Goal: Use online tool/utility: Use online tool/utility

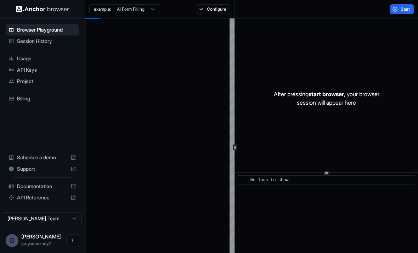
type textarea "**********"
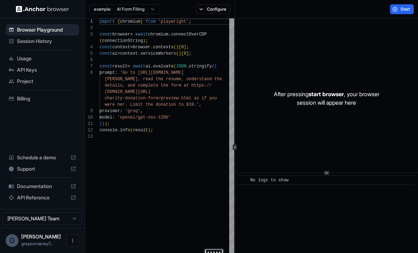
click at [282, 181] on span "No logs to show" at bounding box center [270, 180] width 38 height 5
click at [398, 9] on button "Start" at bounding box center [402, 9] width 24 height 10
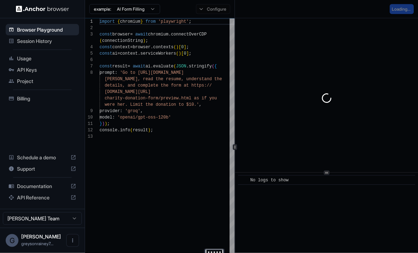
scroll to position [4, 0]
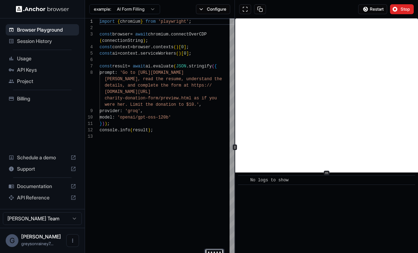
click at [326, 171] on icon at bounding box center [327, 173] width 4 height 4
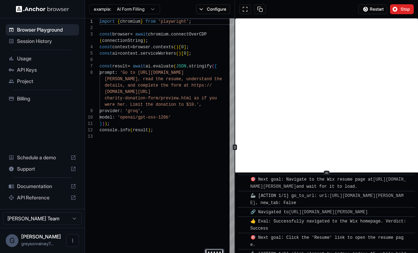
scroll to position [43, 0]
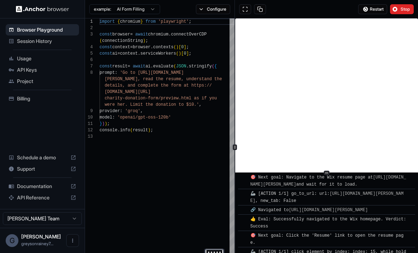
click at [234, 145] on icon at bounding box center [235, 147] width 4 height 4
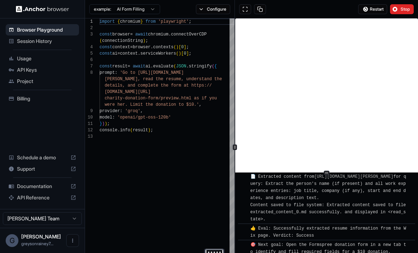
scroll to position [216, 0]
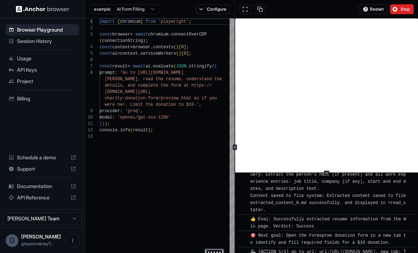
click at [376, 6] on span "Restart" at bounding box center [377, 9] width 14 height 6
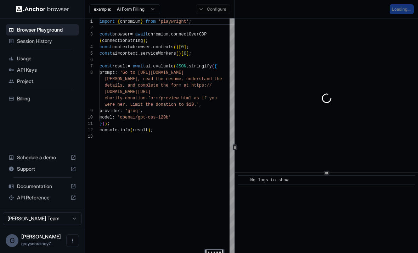
scroll to position [0, 0]
